Goal: Task Accomplishment & Management: Use online tool/utility

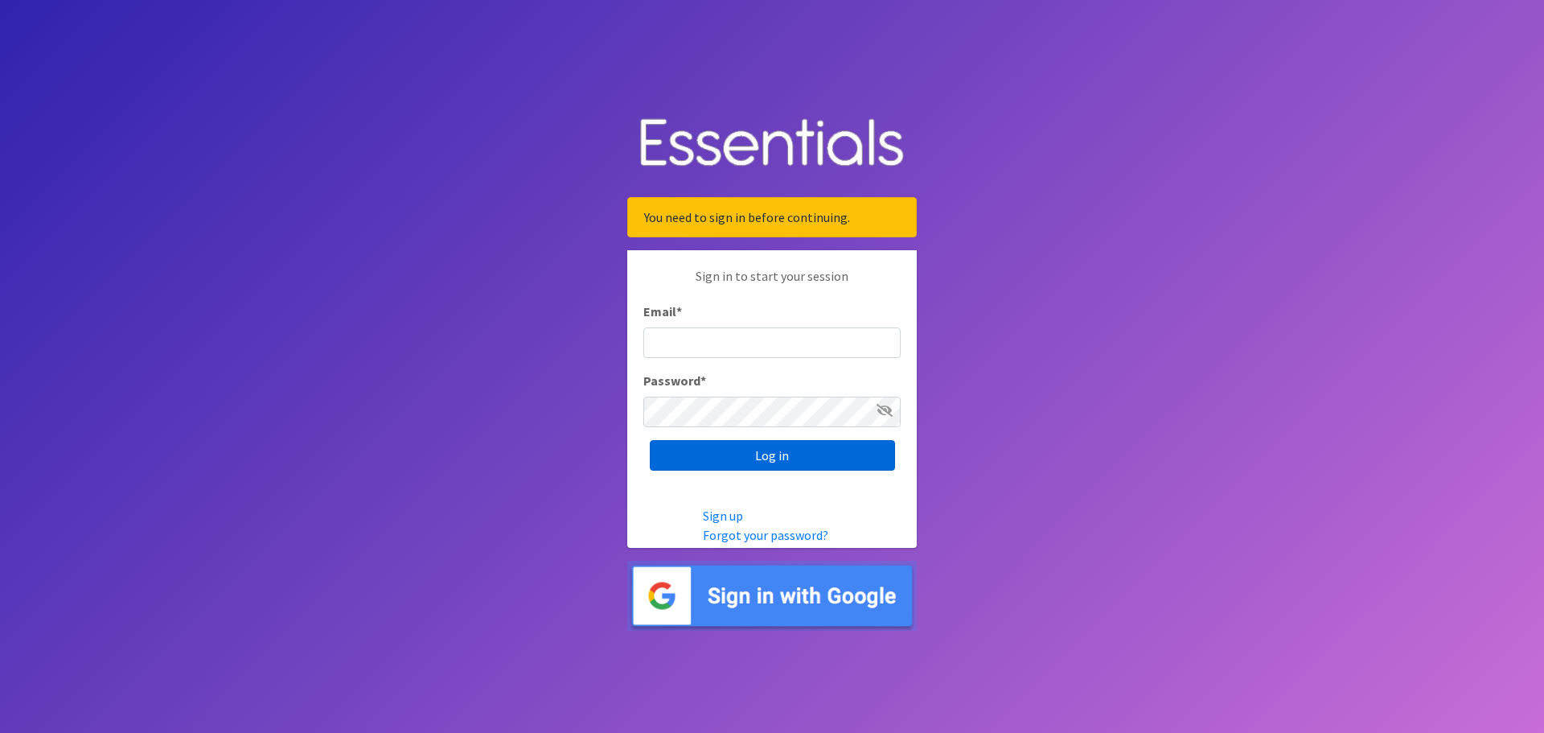
type input "[EMAIL_ADDRESS][DOMAIN_NAME]"
click at [792, 456] on input "Log in" at bounding box center [772, 455] width 245 height 31
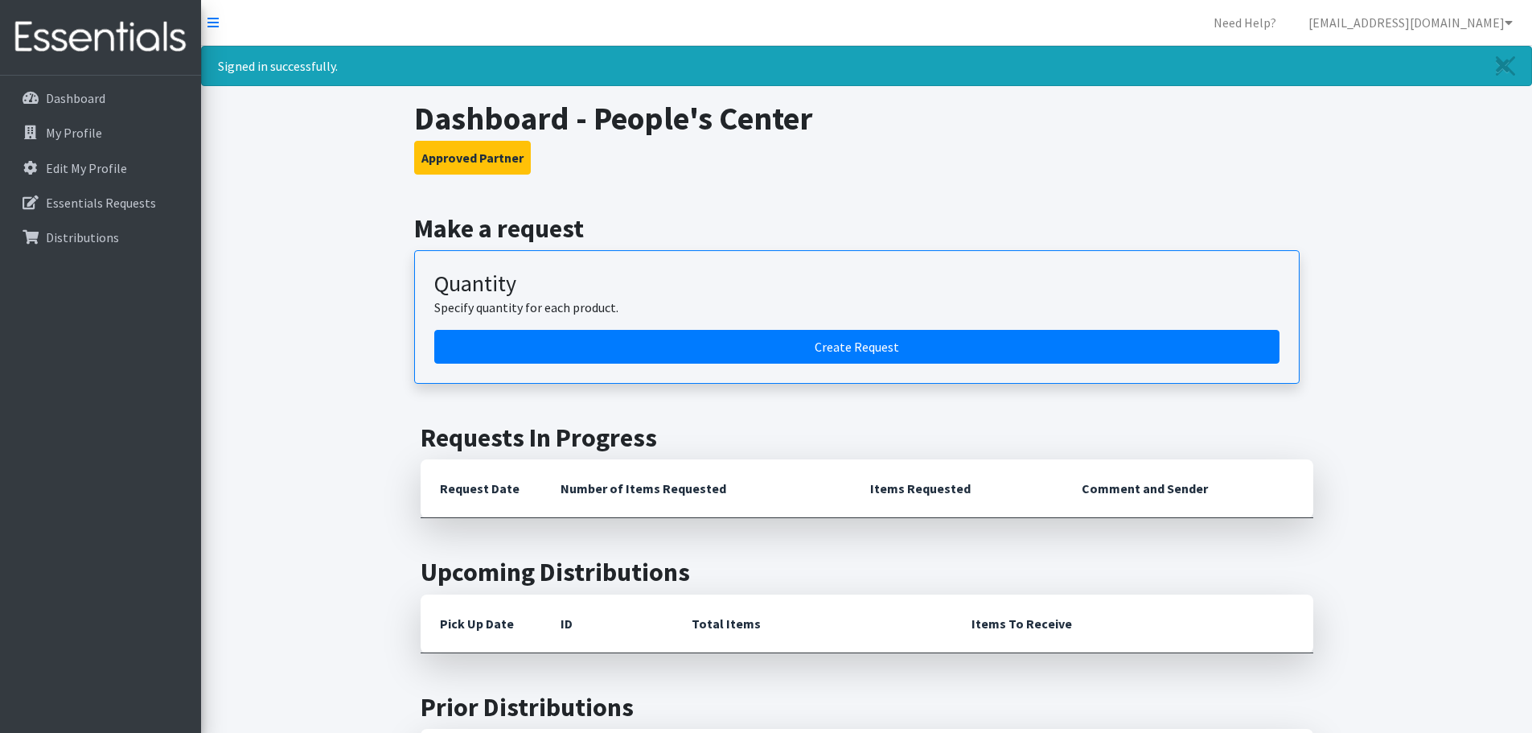
click at [588, 369] on article "Quantity Specify quantity for each product. Create Request" at bounding box center [857, 317] width 886 height 134
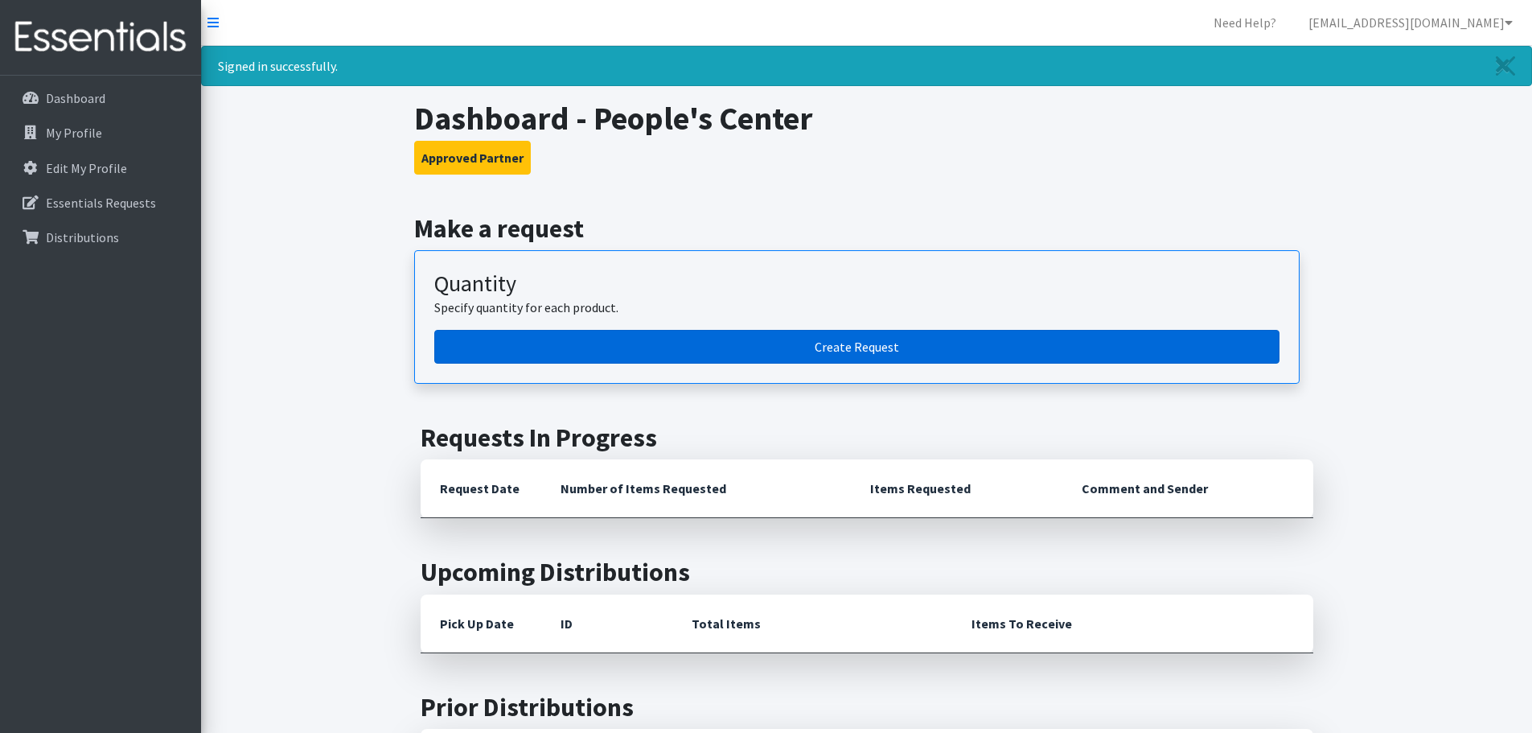
click at [591, 350] on link "Create Request" at bounding box center [856, 347] width 845 height 34
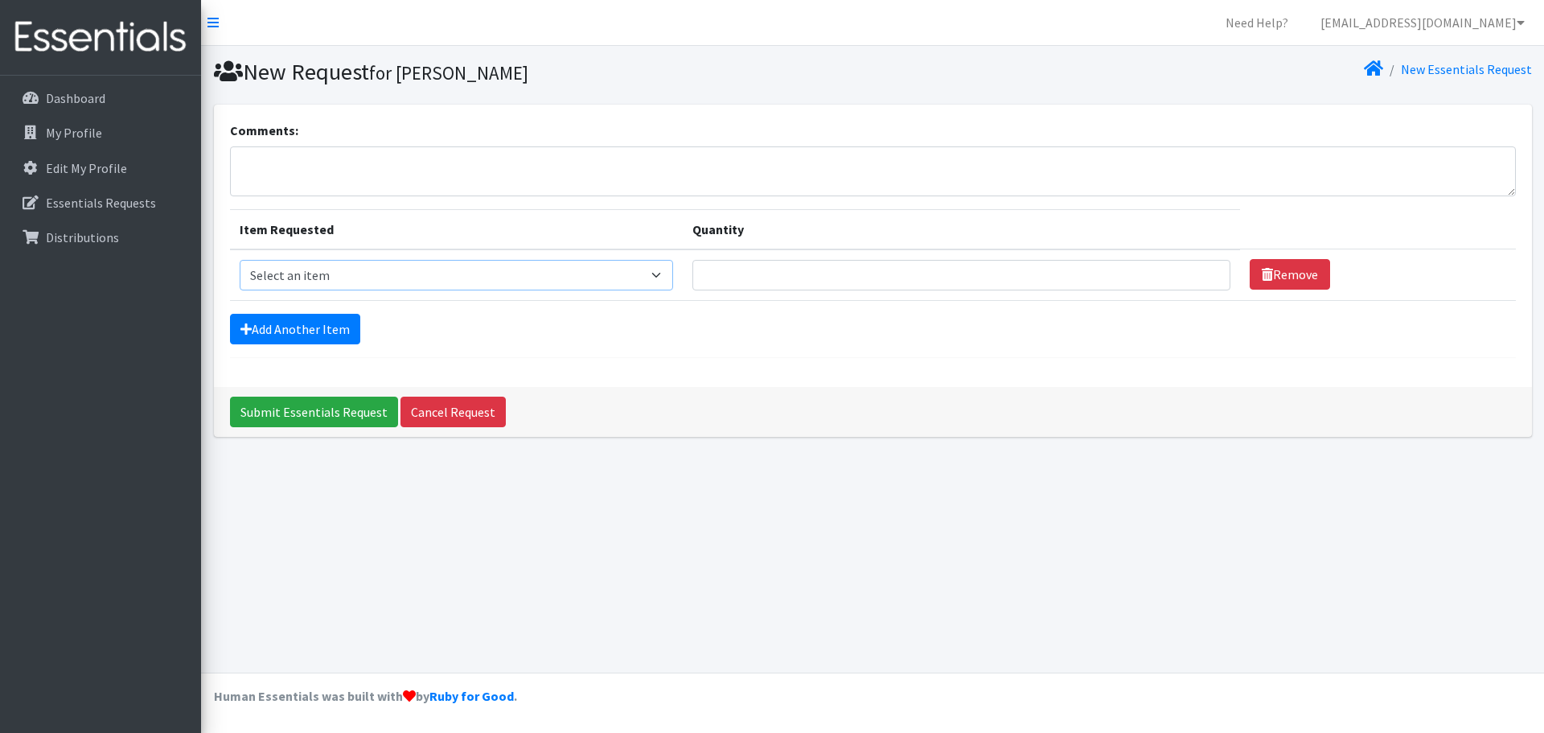
click at [453, 279] on select "Select an item Kids (Newborn) Kids (Preemie) Kids (Size 1) Kids (Size 2) Kids (…" at bounding box center [457, 275] width 434 height 31
